Goal: Task Accomplishment & Management: Manage account settings

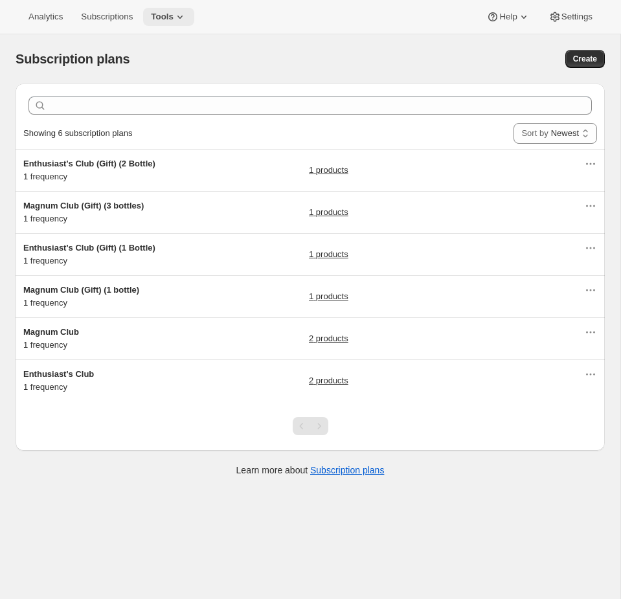
click at [168, 23] on button "Tools" at bounding box center [168, 17] width 51 height 18
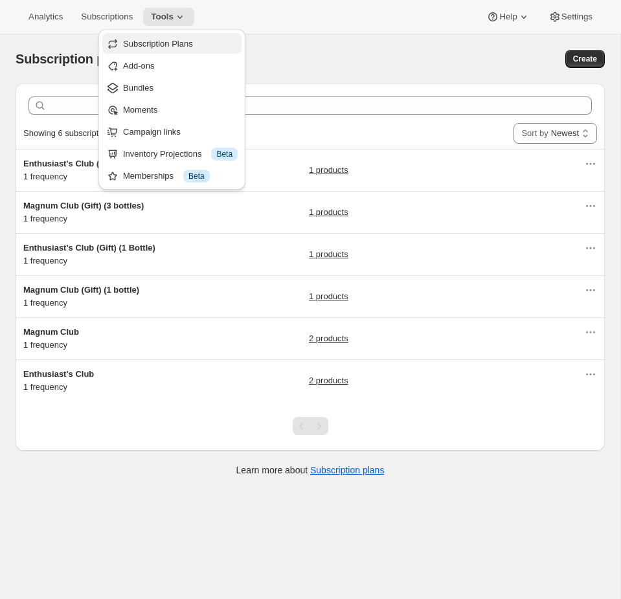
click at [167, 51] on button "Subscription Plans" at bounding box center [171, 43] width 139 height 21
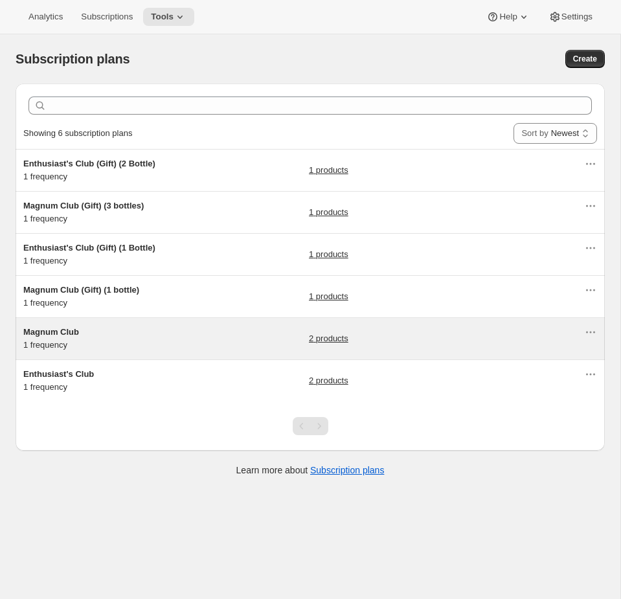
click at [245, 347] on div "Magnum Club 1 frequency 2 products" at bounding box center [303, 339] width 561 height 26
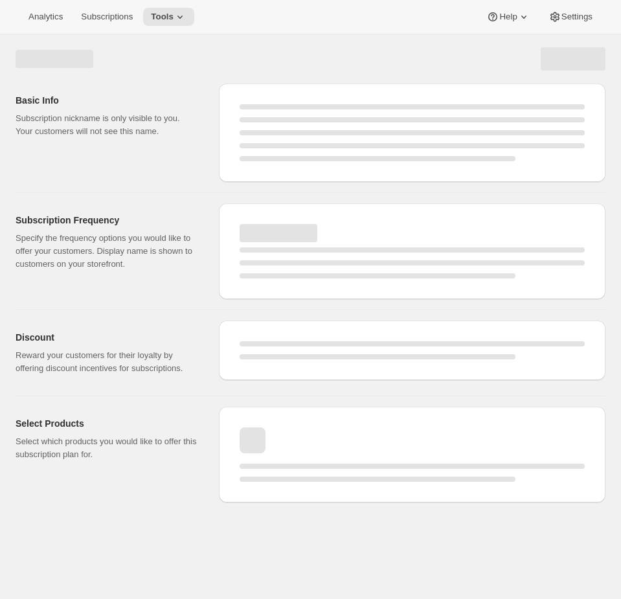
select select "WEEK"
select select "MONTH"
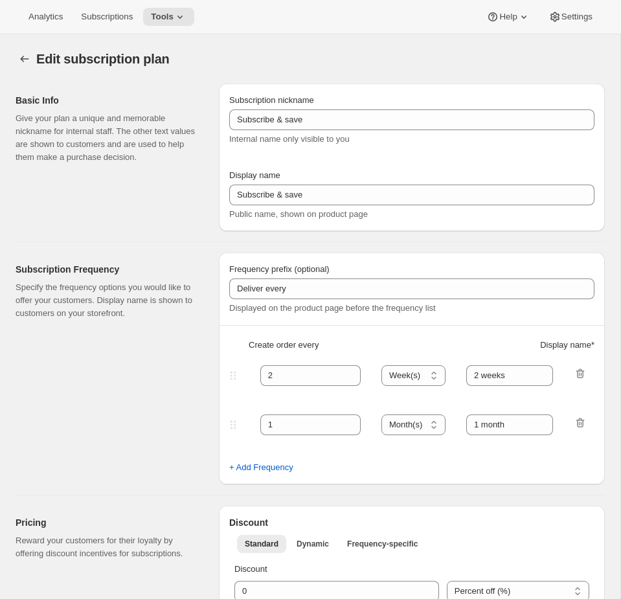
type input "Magnum Club"
select select "MONTH"
type input "2 months"
checkbox input "true"
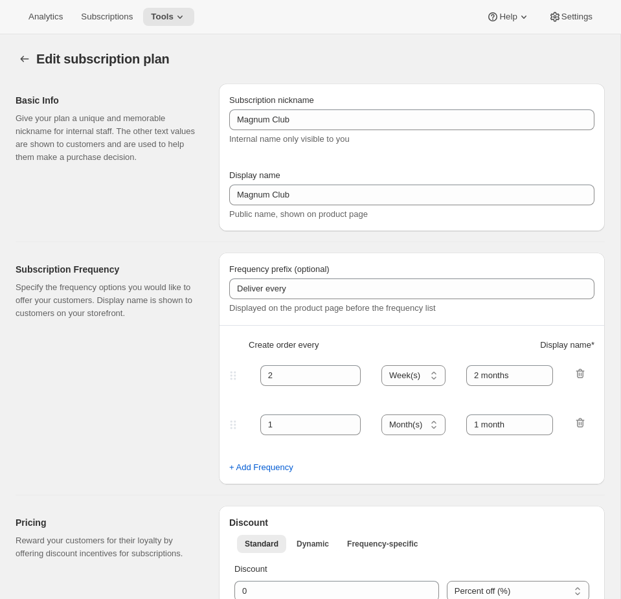
select select "YEARDAY"
select select "11"
select select "6"
select select "3"
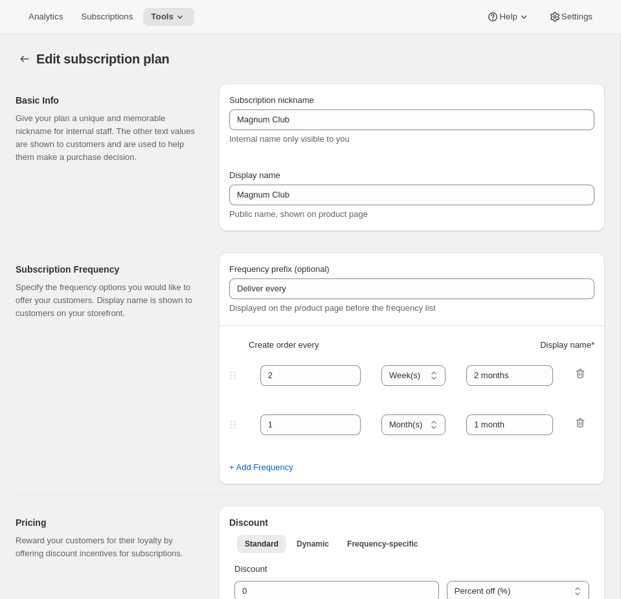
select select "6"
select select "5"
select select "6"
select select "7"
select select "6"
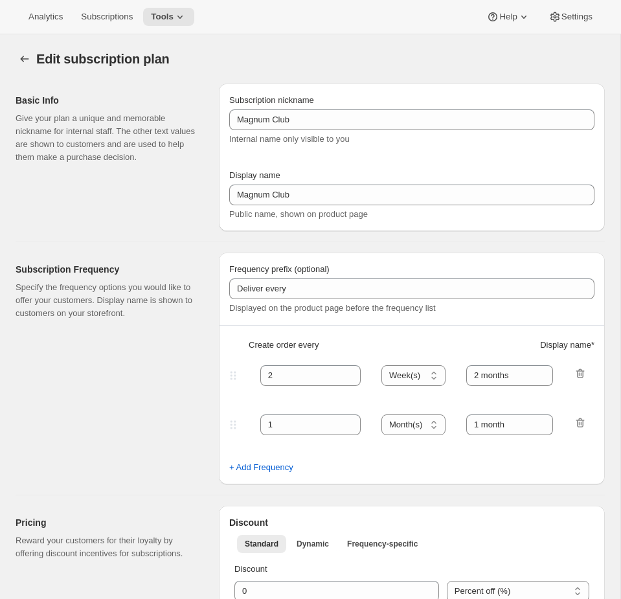
select select "9"
select select "6"
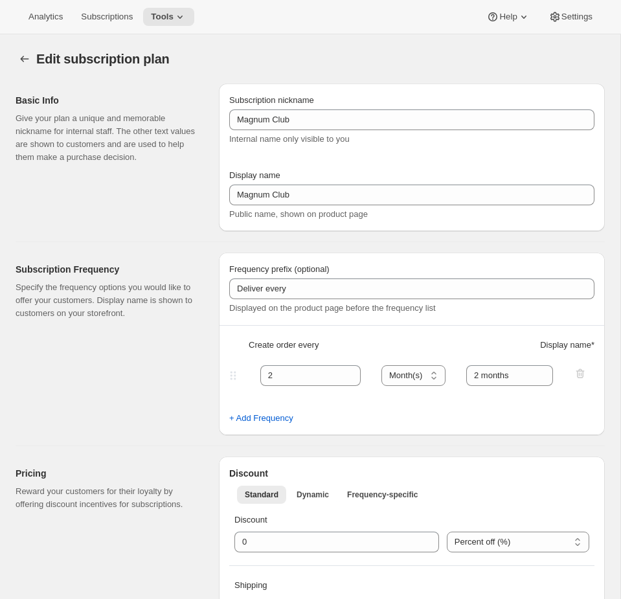
scroll to position [452, 0]
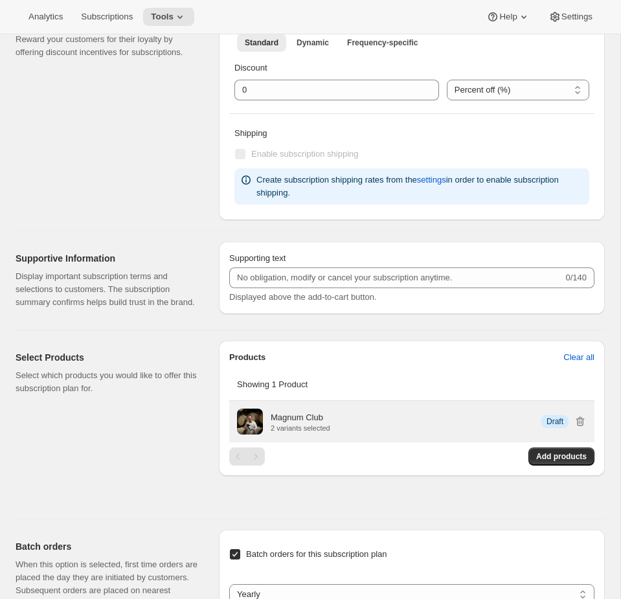
click at [309, 424] on p "Magnum Club" at bounding box center [297, 417] width 52 height 13
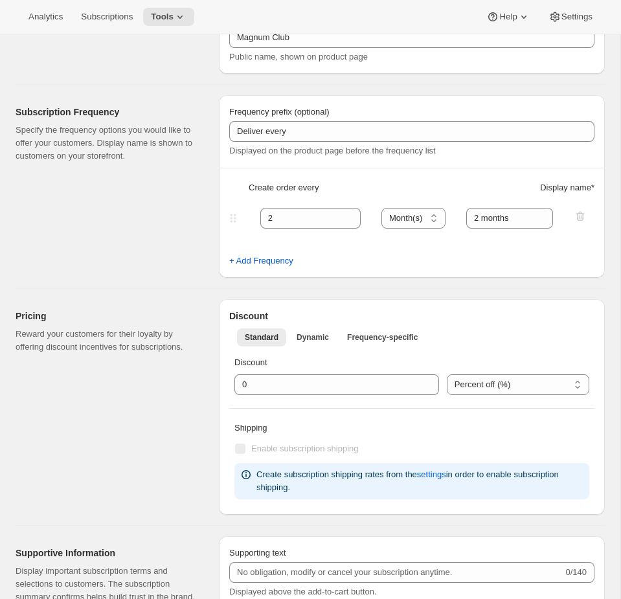
scroll to position [0, 0]
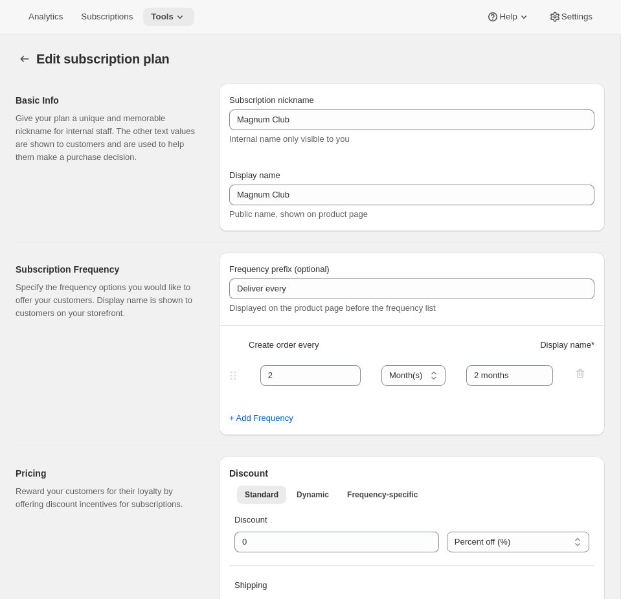
click at [176, 22] on button "Tools" at bounding box center [168, 17] width 51 height 18
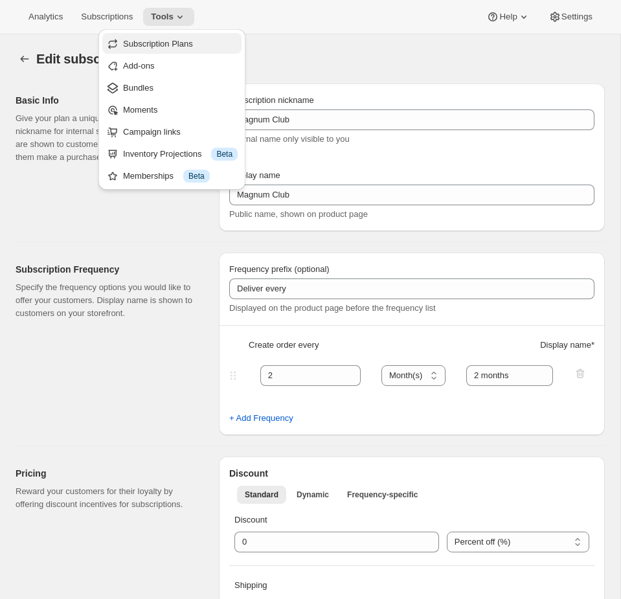
click at [183, 48] on span "Subscription Plans" at bounding box center [158, 44] width 70 height 10
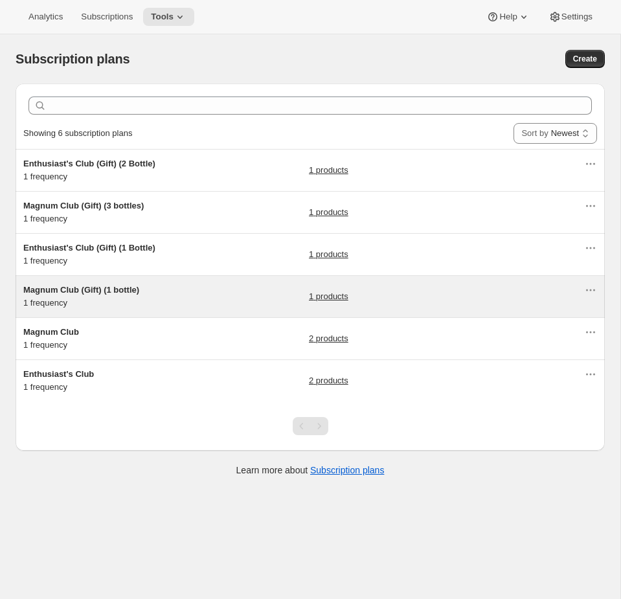
click at [172, 293] on h5 "Magnum Club (Gift) (1 bottle)" at bounding box center [104, 290] width 162 height 13
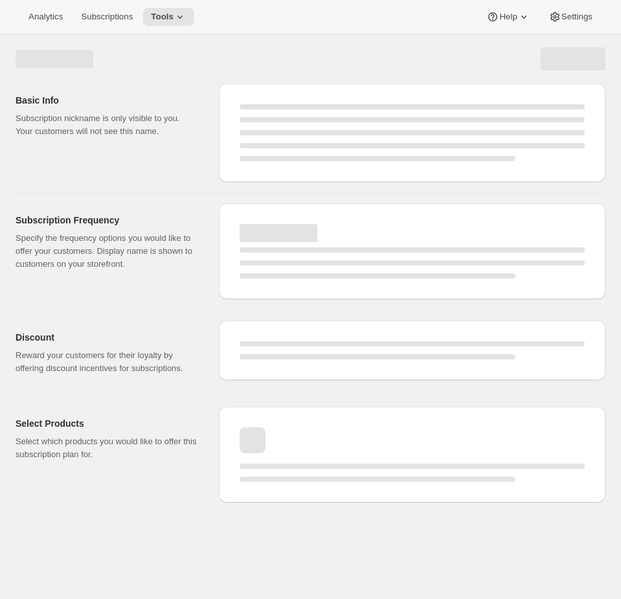
select select "WEEK"
select select "MONTH"
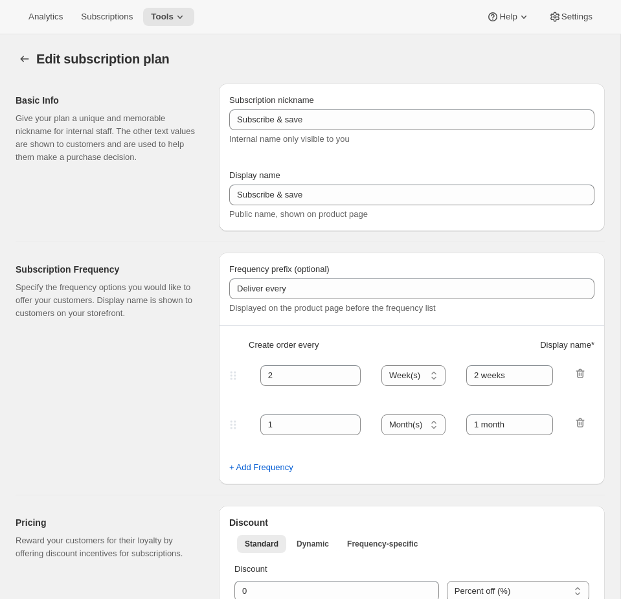
type input "Magnum Club (Gift) (1 bottle)"
type input "Magnum Club (Standard)"
checkbox input "true"
select select "MONTH"
select select "YEARDAY"
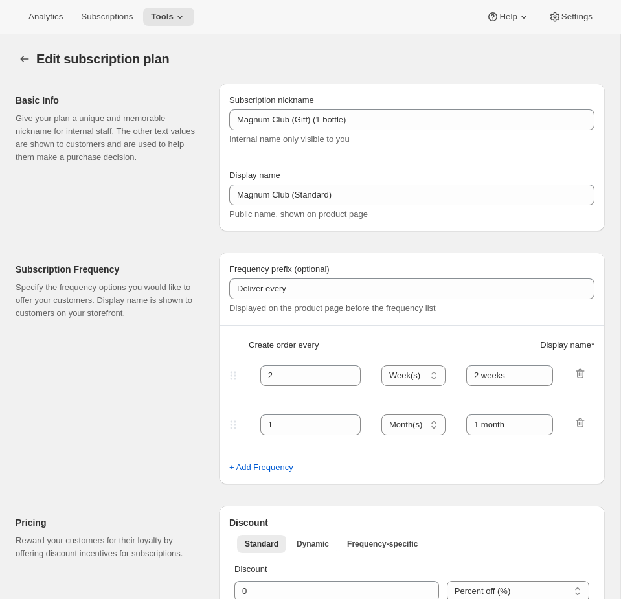
select select "11"
select select "6"
select select "3"
select select "6"
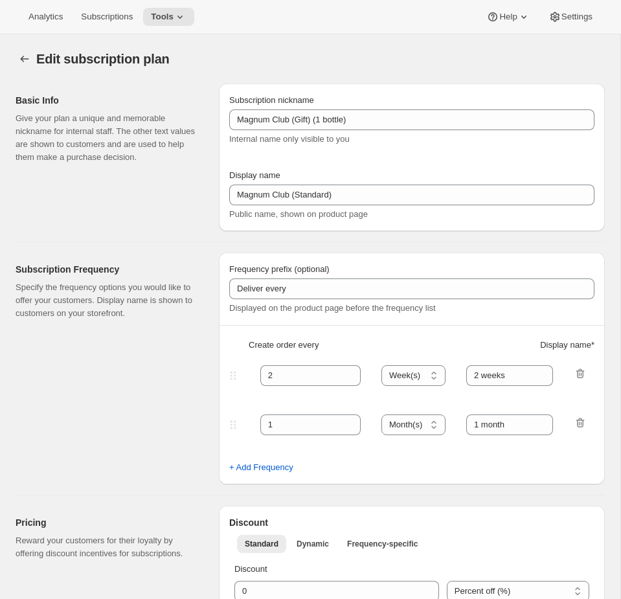
select select "5"
select select "6"
select select "7"
select select "6"
select select "9"
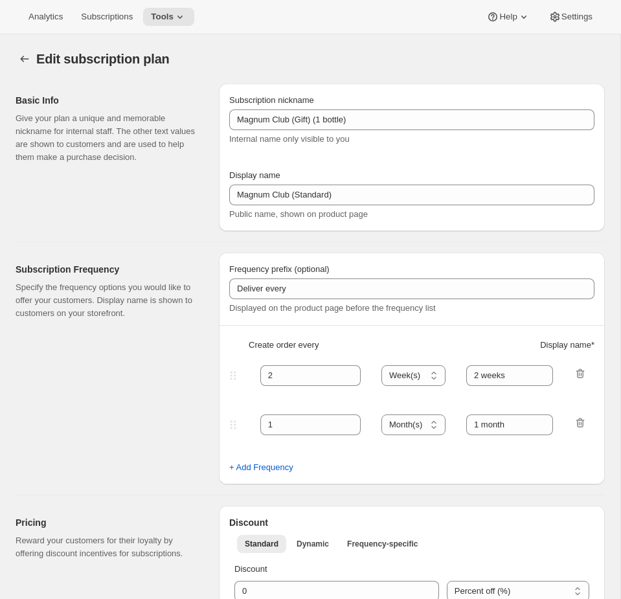
select select "6"
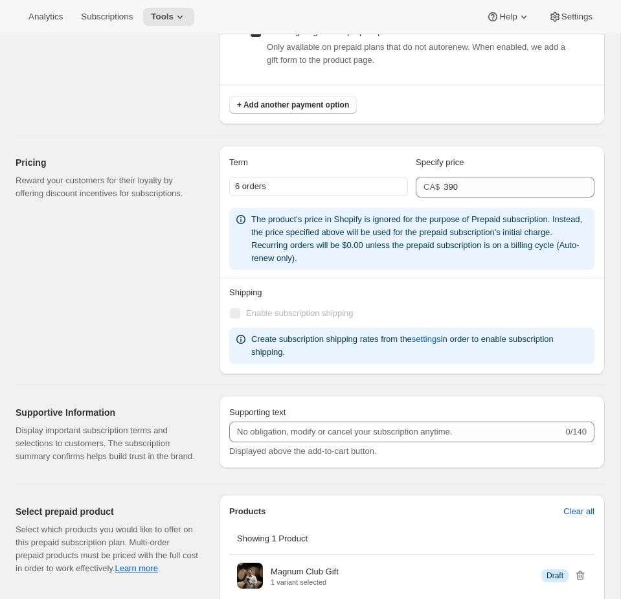
scroll to position [1098, 0]
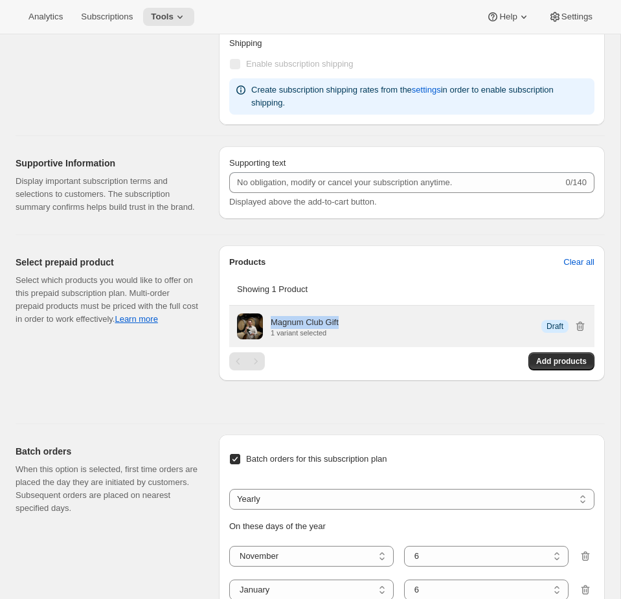
drag, startPoint x: 364, startPoint y: 334, endPoint x: 267, endPoint y: 331, distance: 96.5
click at [267, 331] on div "Magnum Club Gift 1 variant selected Info Draft" at bounding box center [412, 326] width 350 height 26
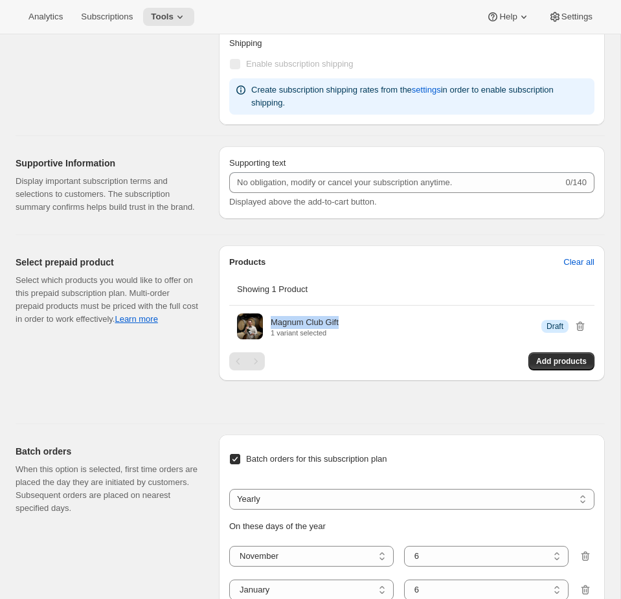
copy p "Magnum Club Gift"
